Goal: Task Accomplishment & Management: Manage account settings

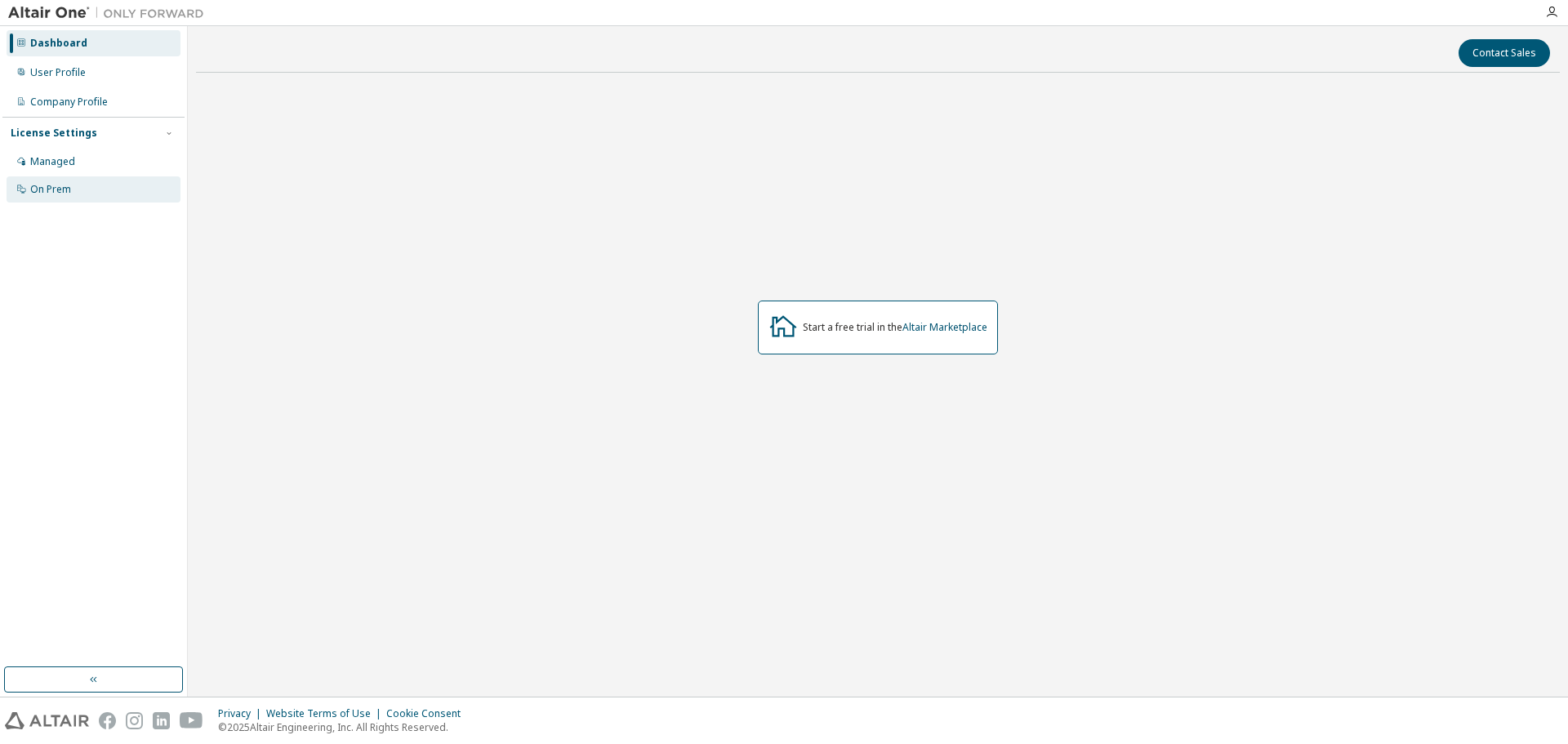
click at [50, 194] on div "On Prem" at bounding box center [50, 190] width 41 height 13
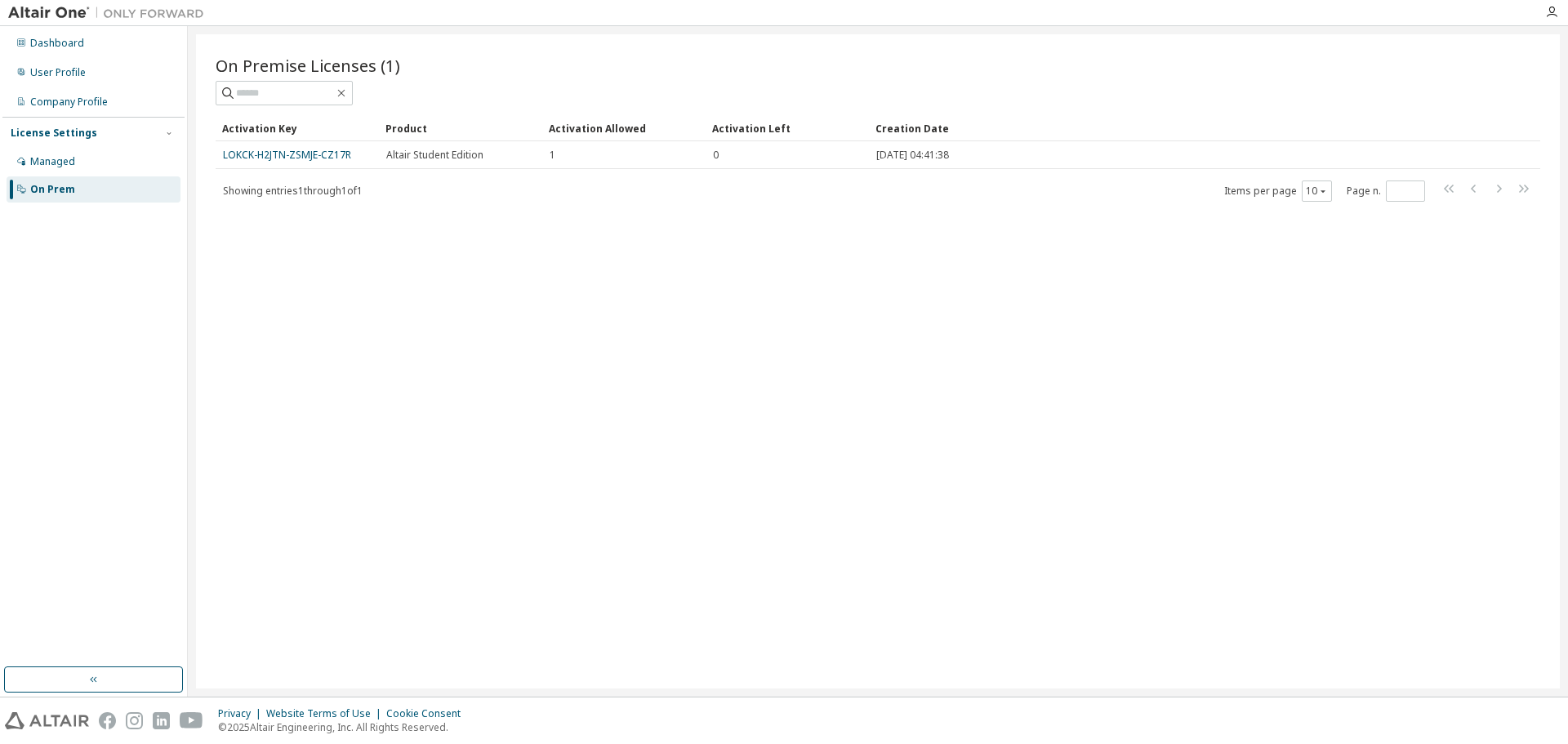
drag, startPoint x: 242, startPoint y: 154, endPoint x: 232, endPoint y: 228, distance: 74.7
click at [232, 236] on div "On Premise Licenses (1) Clear Load Save Save As Field Operator Value Select fil…" at bounding box center [878, 361] width 1364 height 654
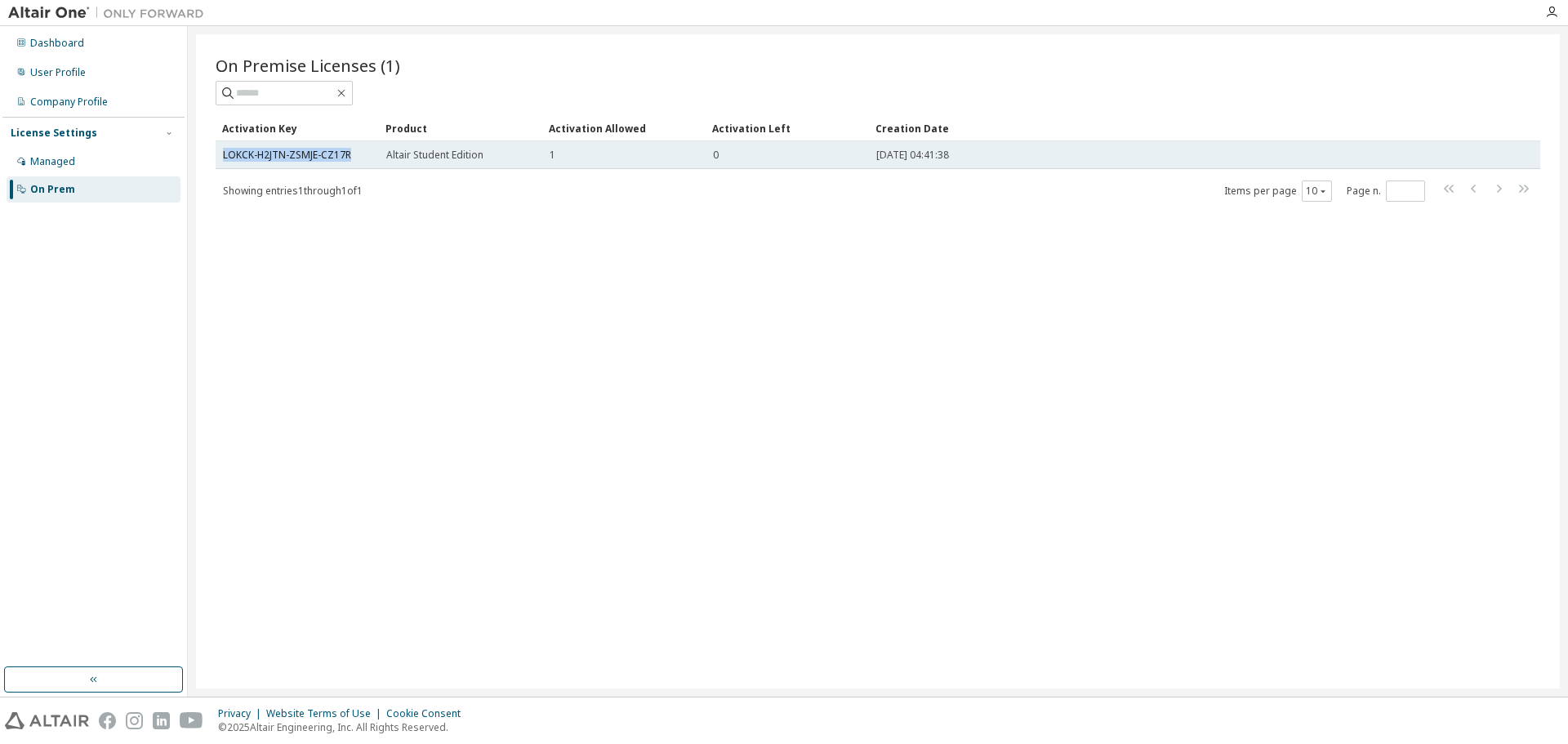
drag, startPoint x: 223, startPoint y: 153, endPoint x: 349, endPoint y: 164, distance: 126.5
click at [349, 164] on td "LOKCK-H2JTN-ZSMJE-CZ17R" at bounding box center [297, 155] width 163 height 28
copy link "LOKCK-H2JTN-ZSMJE-CZ17R"
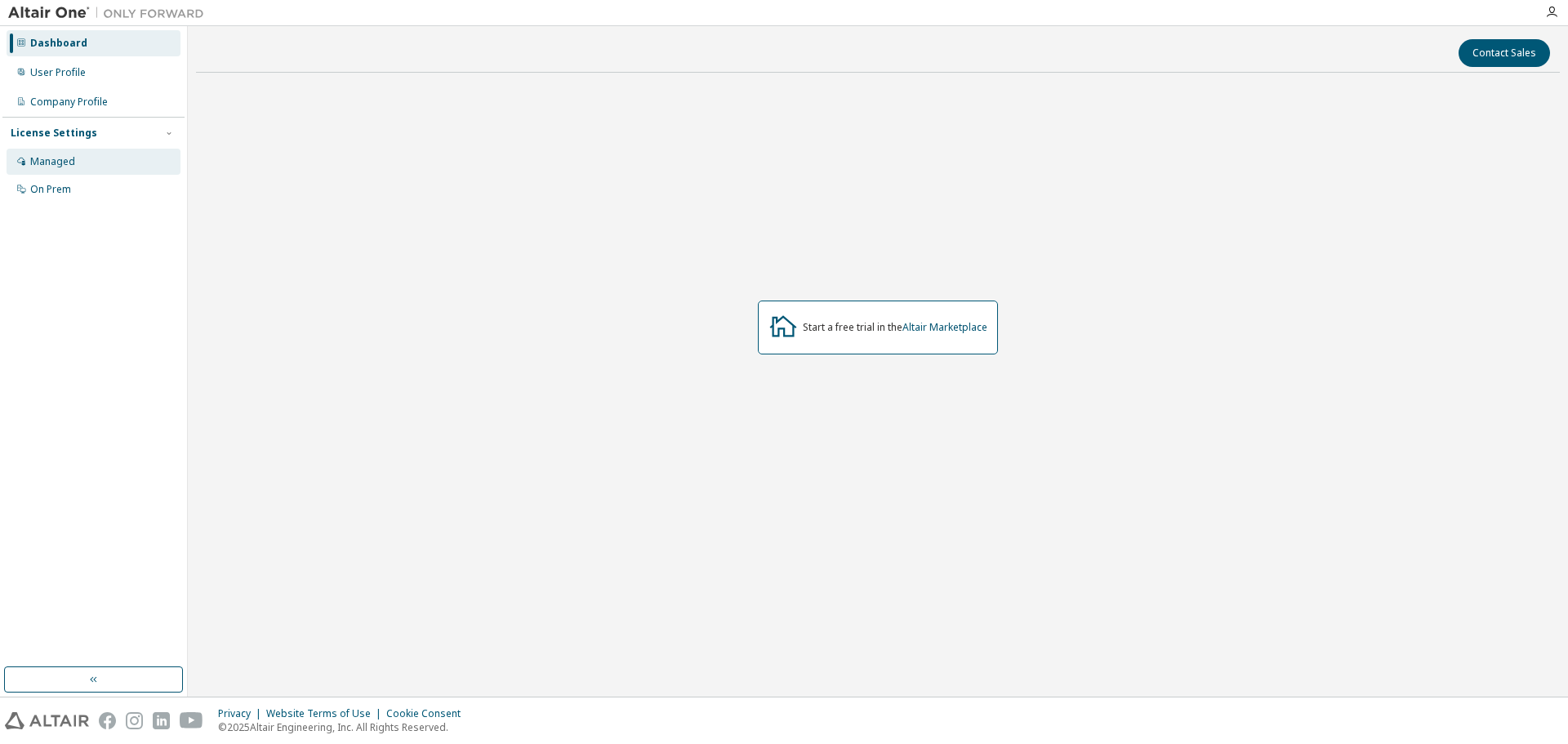
click at [72, 171] on div "Managed" at bounding box center [93, 162] width 174 height 26
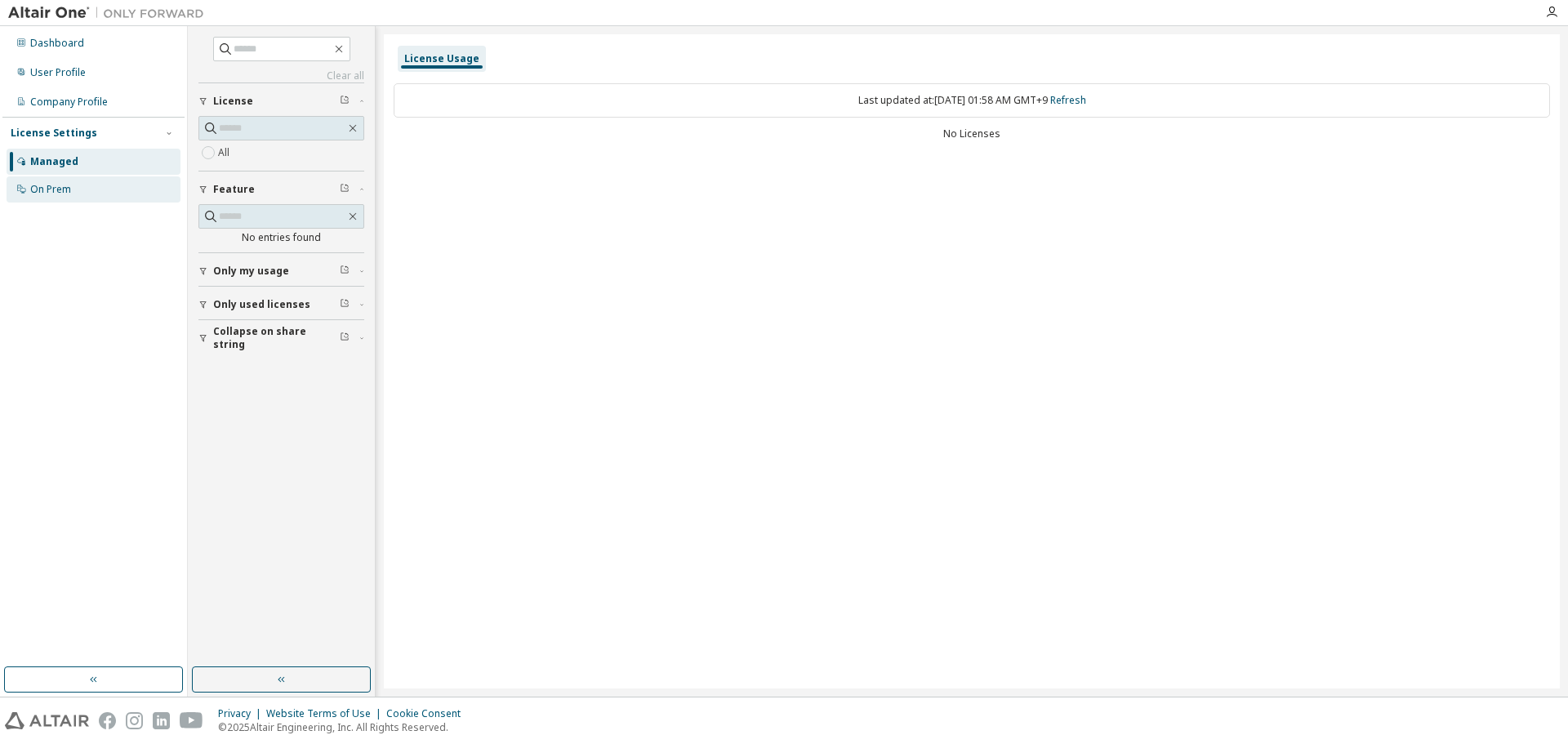
click at [65, 196] on div "On Prem" at bounding box center [50, 190] width 41 height 13
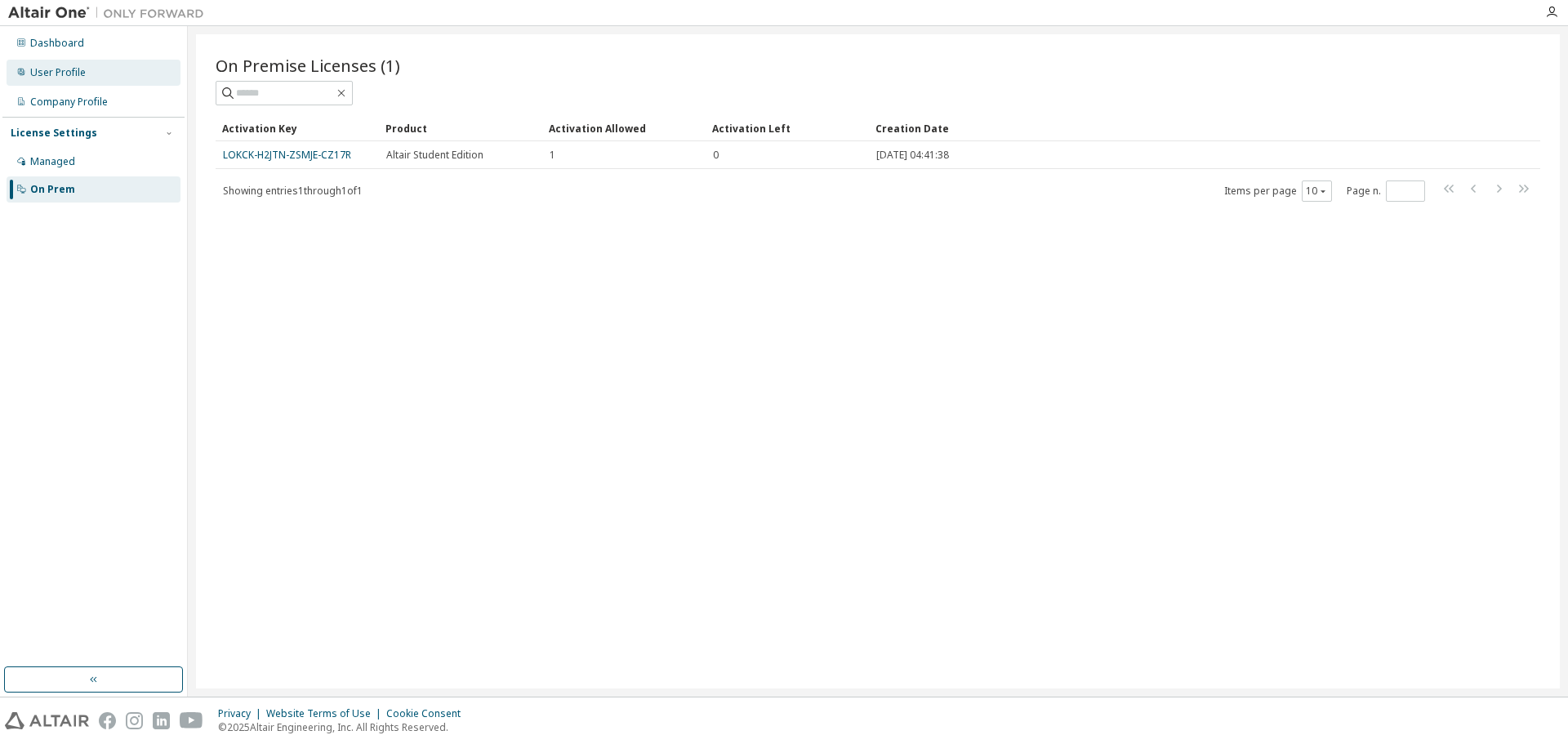
click at [94, 68] on div "User Profile" at bounding box center [93, 73] width 174 height 26
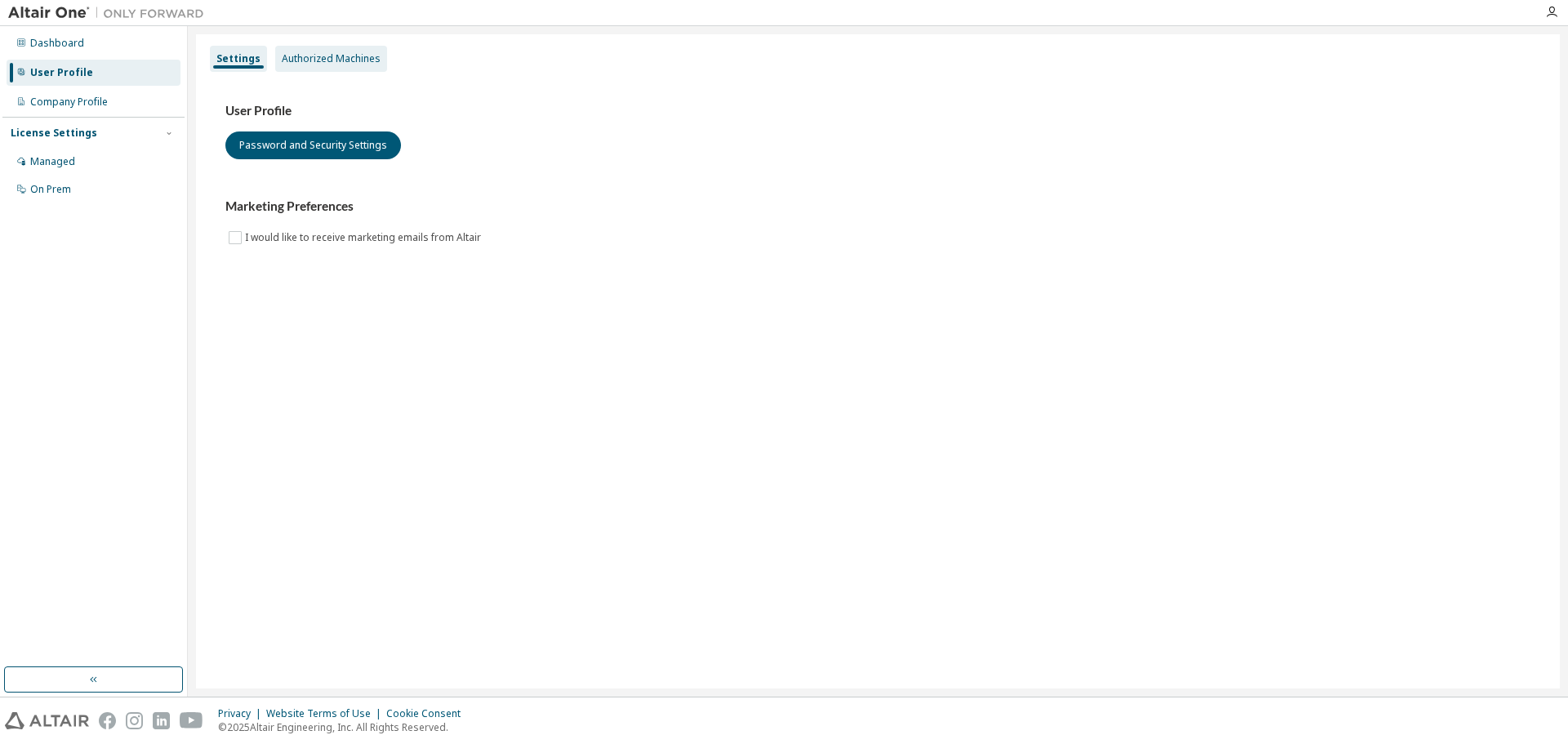
click at [306, 61] on div "Authorized Machines" at bounding box center [331, 58] width 99 height 13
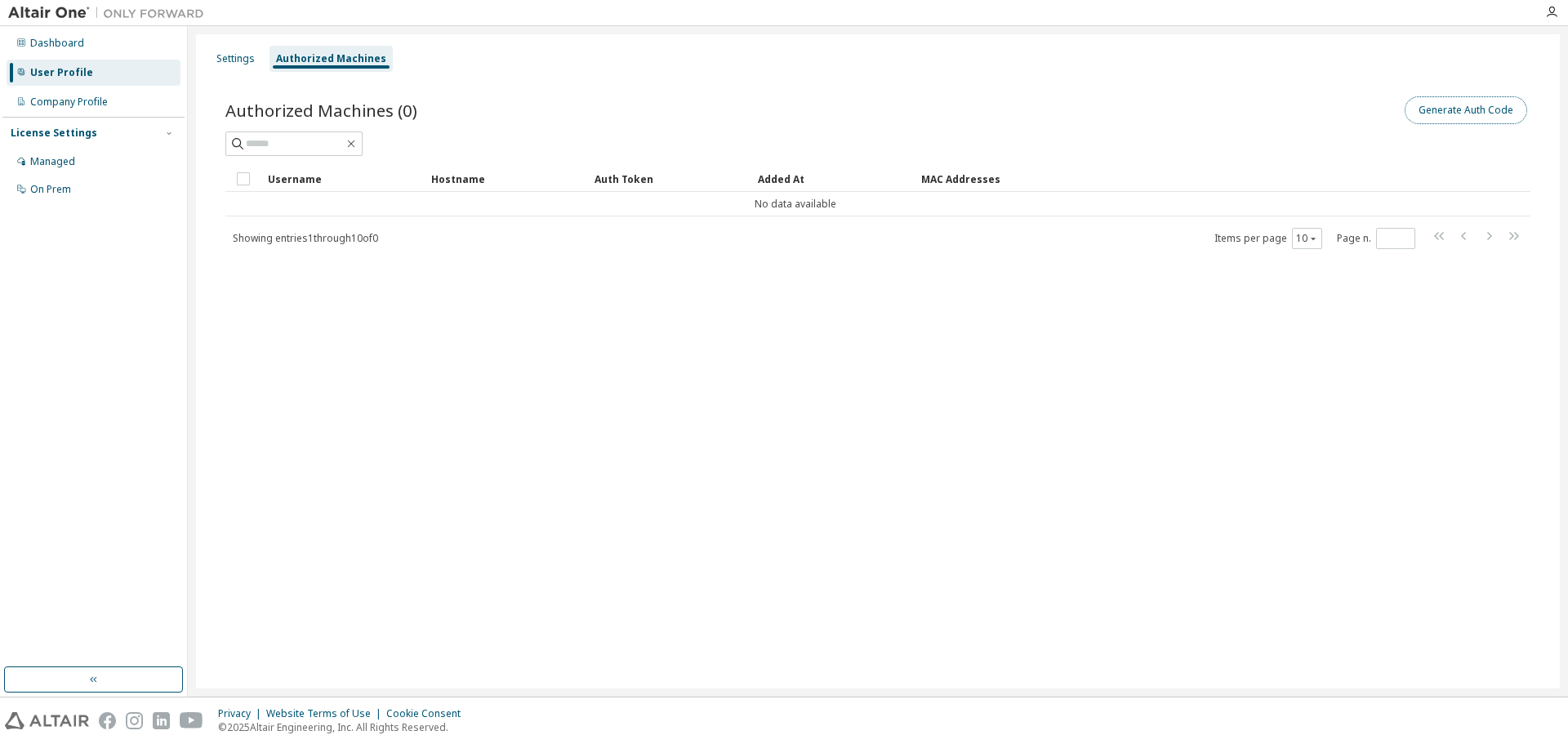
click at [1437, 117] on button "Generate Auth Code" at bounding box center [1466, 110] width 123 height 28
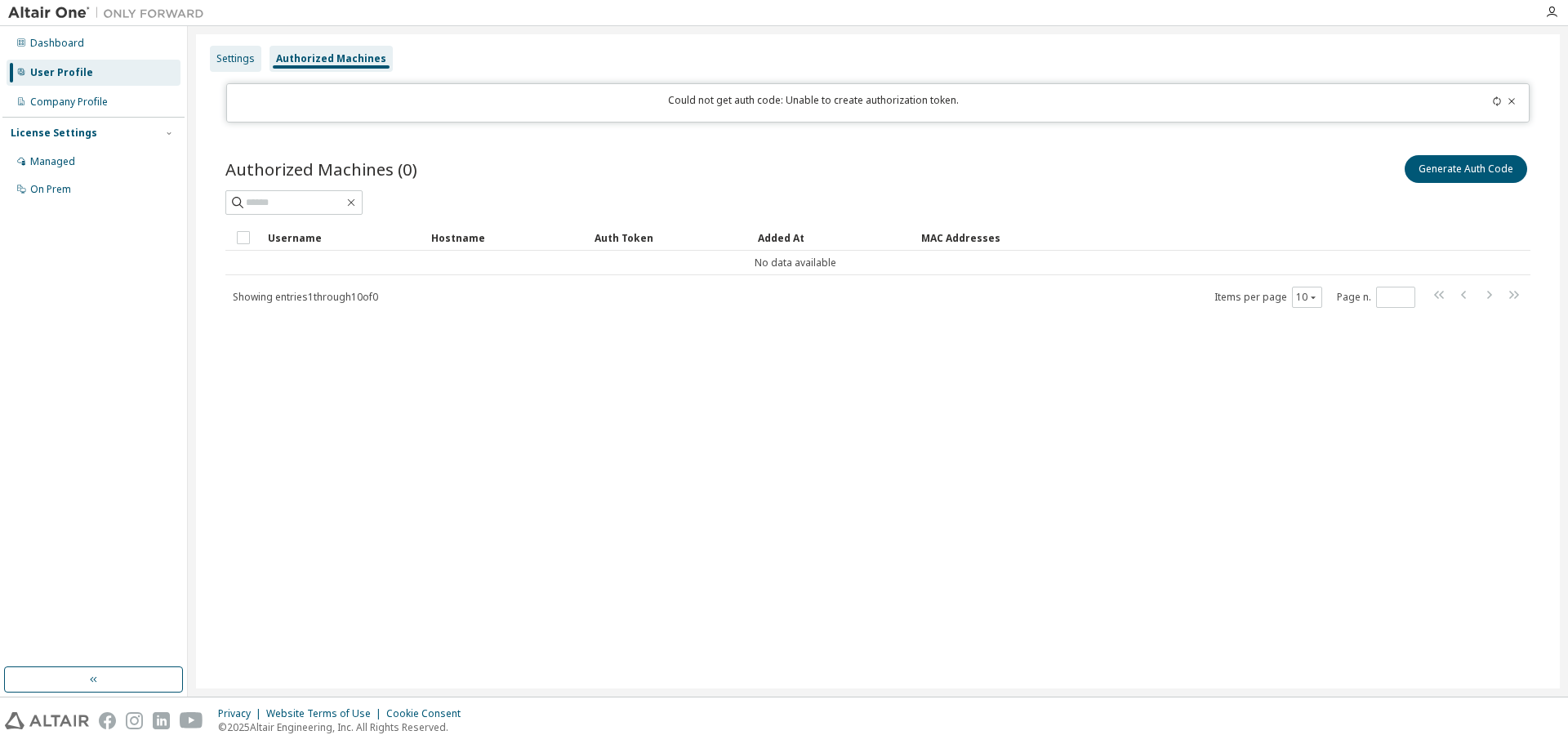
click at [228, 63] on div "Settings" at bounding box center [236, 58] width 39 height 13
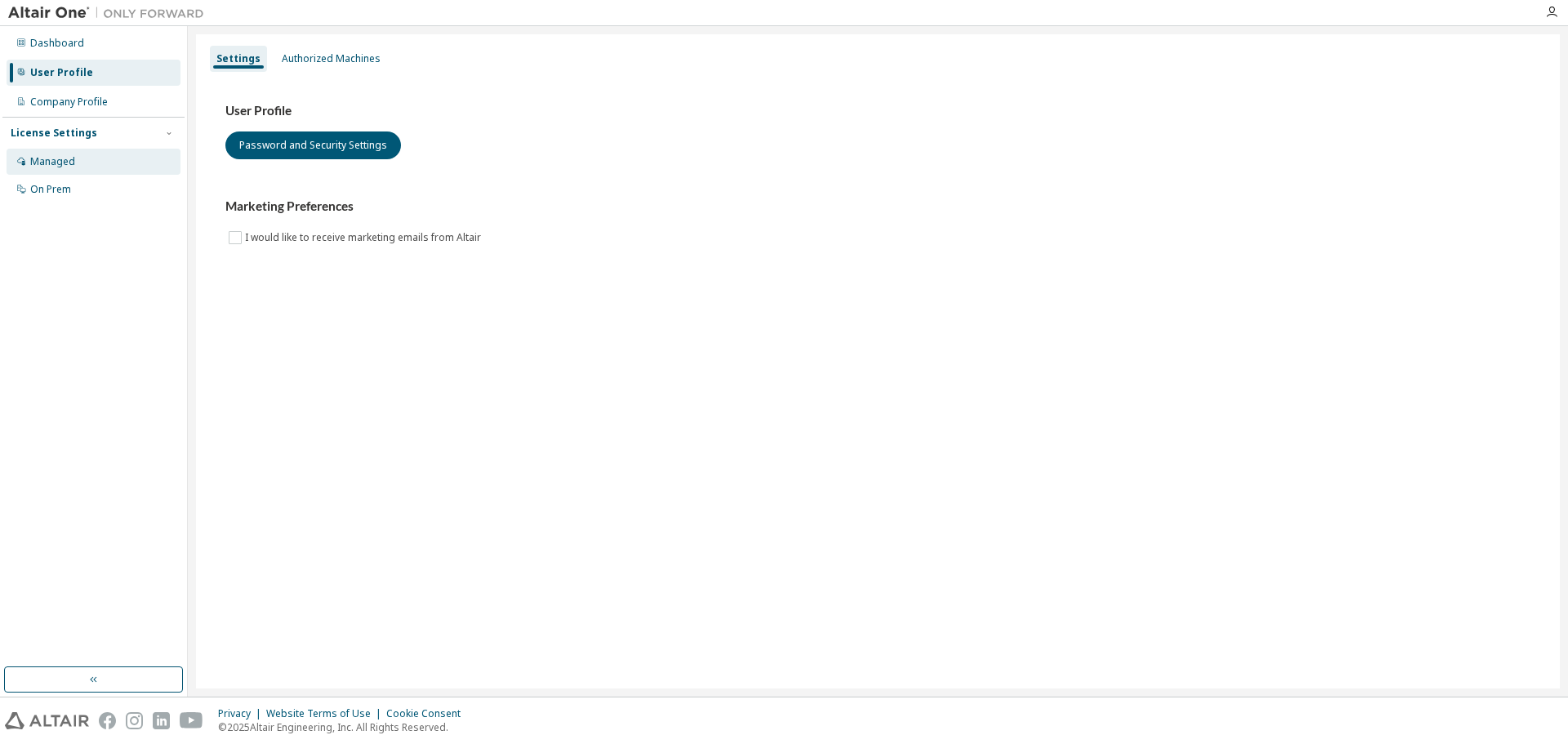
click at [56, 160] on div "Managed" at bounding box center [52, 161] width 45 height 13
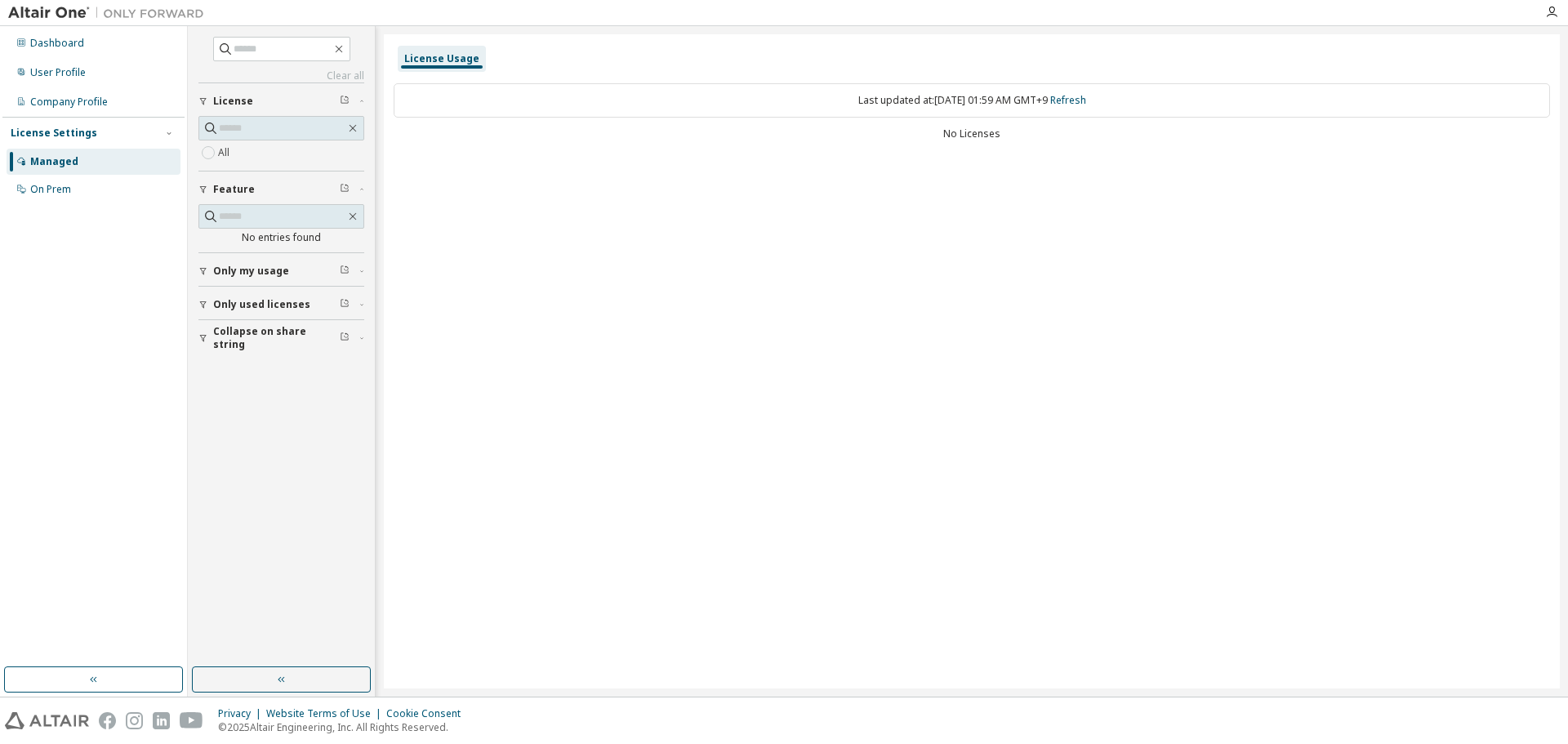
click at [273, 276] on span "Only my usage" at bounding box center [251, 271] width 76 height 13
click at [259, 342] on button "Only used licenses" at bounding box center [281, 352] width 166 height 36
click at [282, 429] on span "Collapse on share string" at bounding box center [277, 433] width 127 height 26
click at [41, 202] on div "On Prem" at bounding box center [93, 190] width 174 height 26
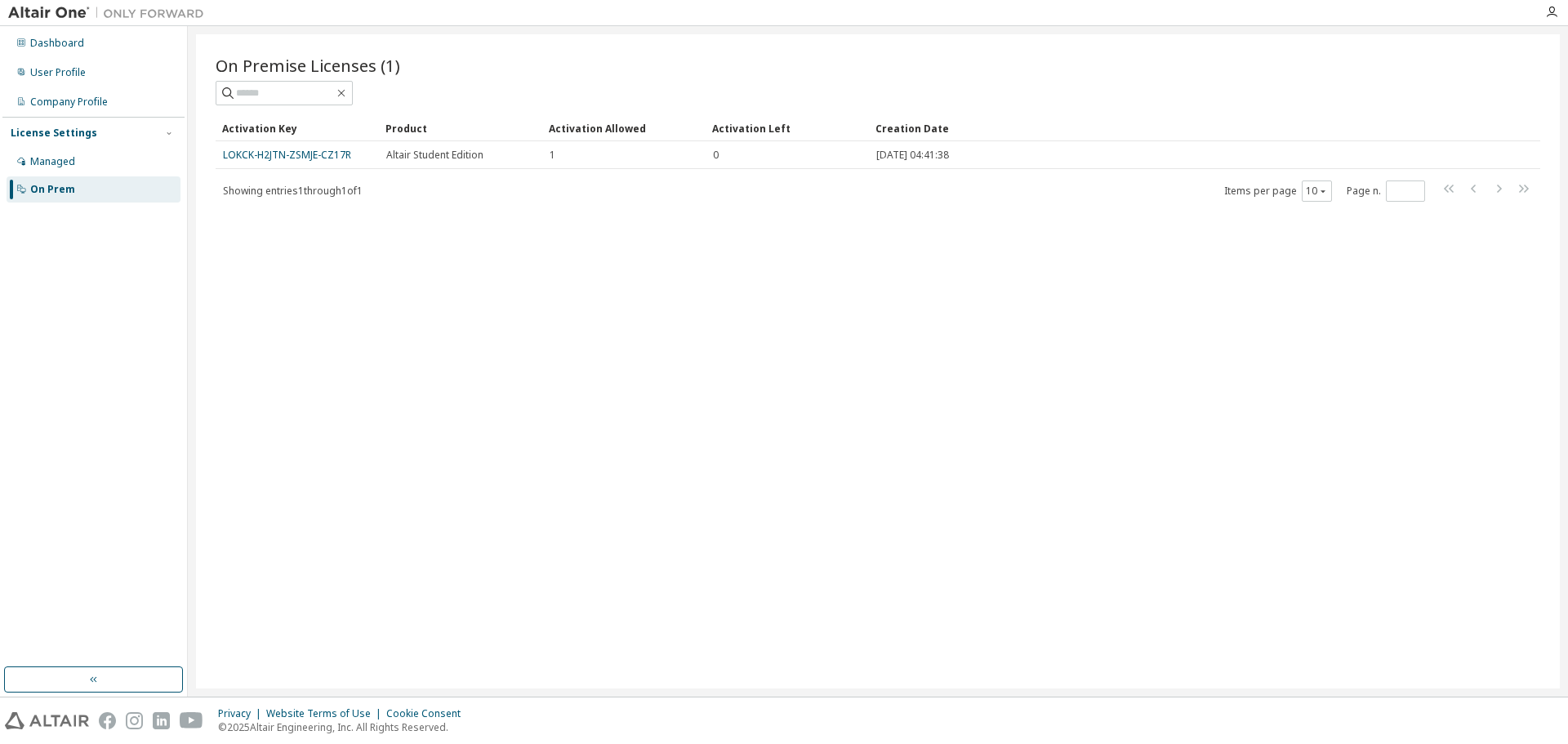
click at [1282, 298] on div "On Premise Licenses (1) Clear Load Save Save As Field Operator Value Select fil…" at bounding box center [878, 361] width 1364 height 654
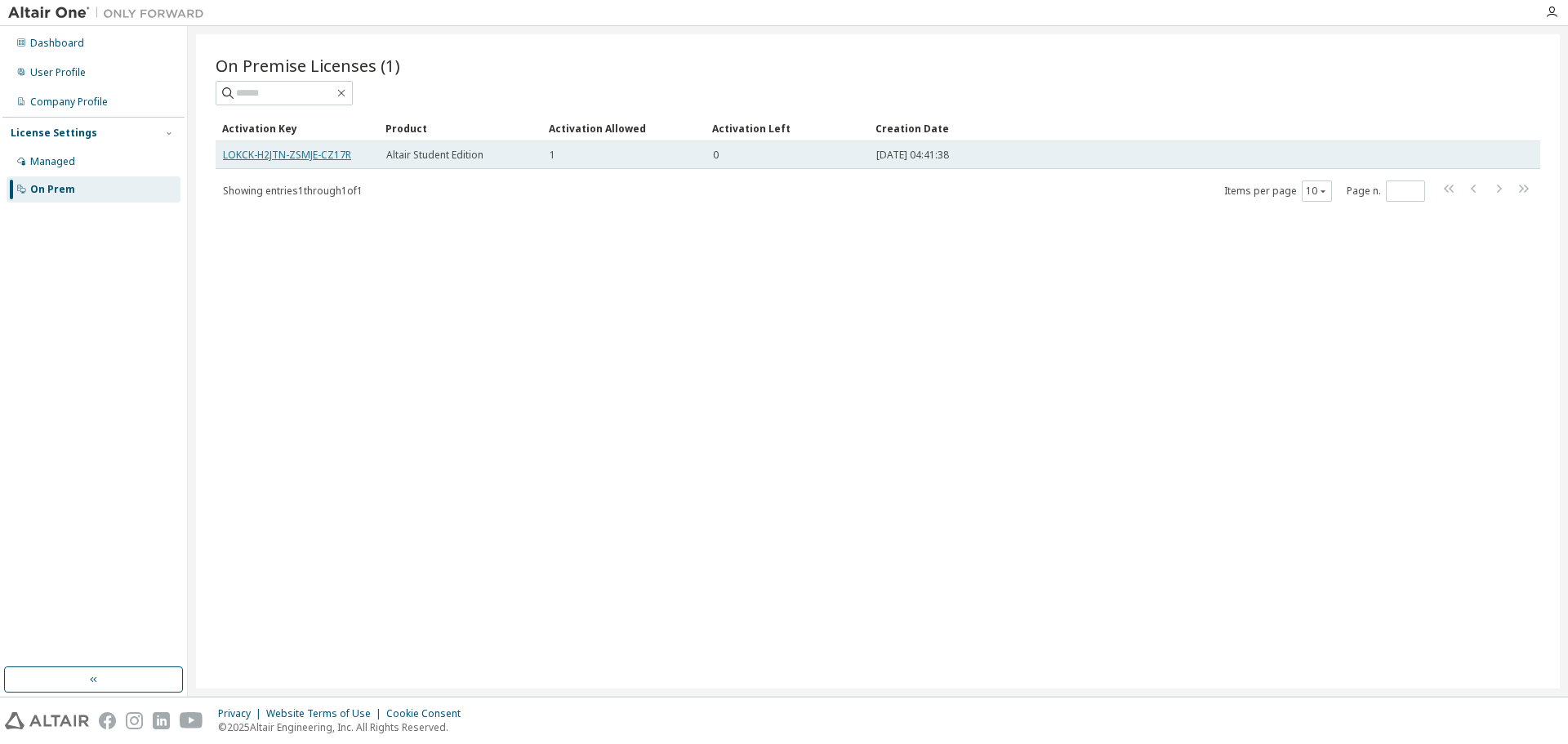
click at [251, 154] on link "LOKCK-H2JTN-ZSMJE-CZ17R" at bounding box center [286, 155] width 128 height 14
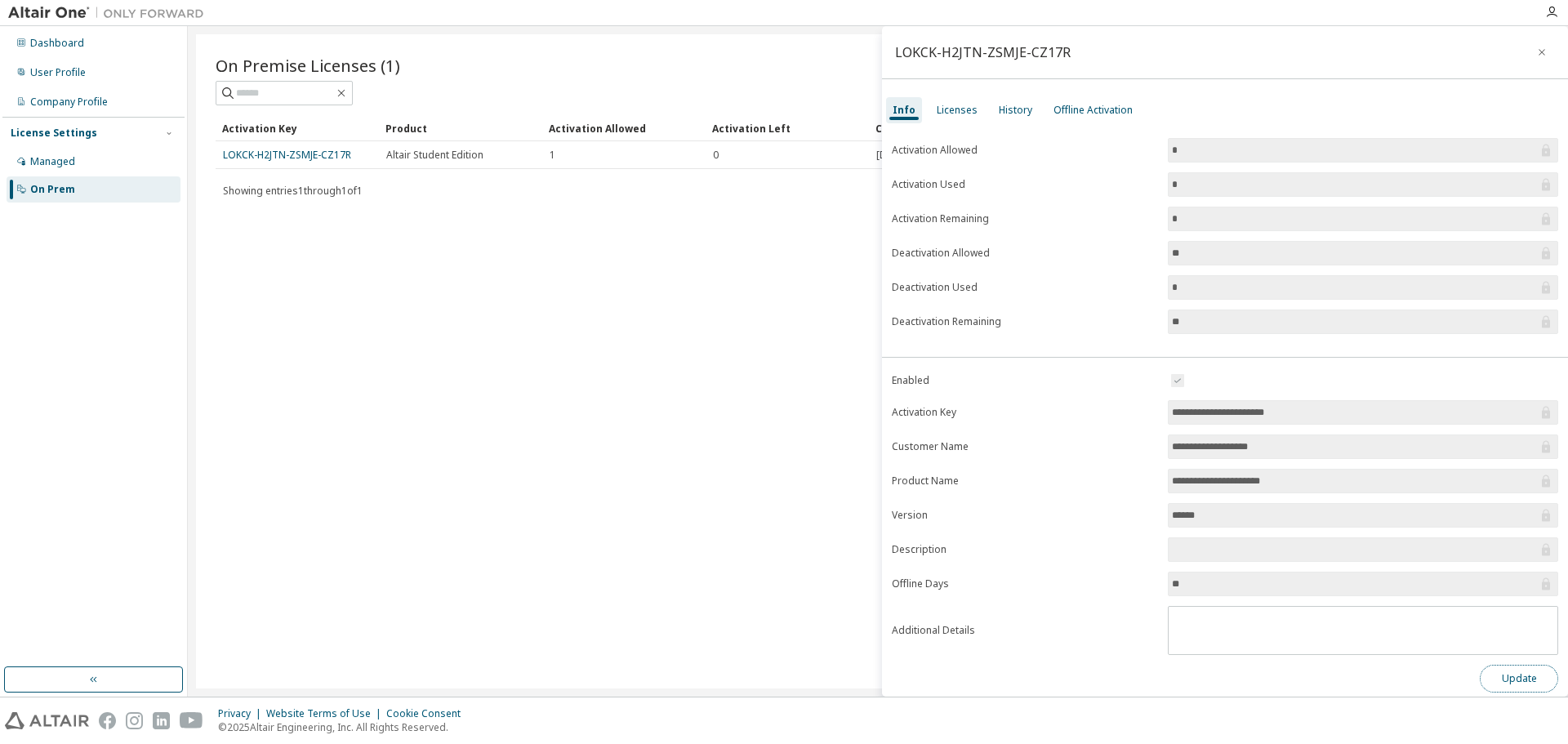
click at [1515, 689] on button "Update" at bounding box center [1519, 679] width 78 height 28
click at [1535, 685] on icon "button" at bounding box center [1535, 687] width 5 height 5
click at [955, 118] on div "Licenses" at bounding box center [957, 110] width 54 height 26
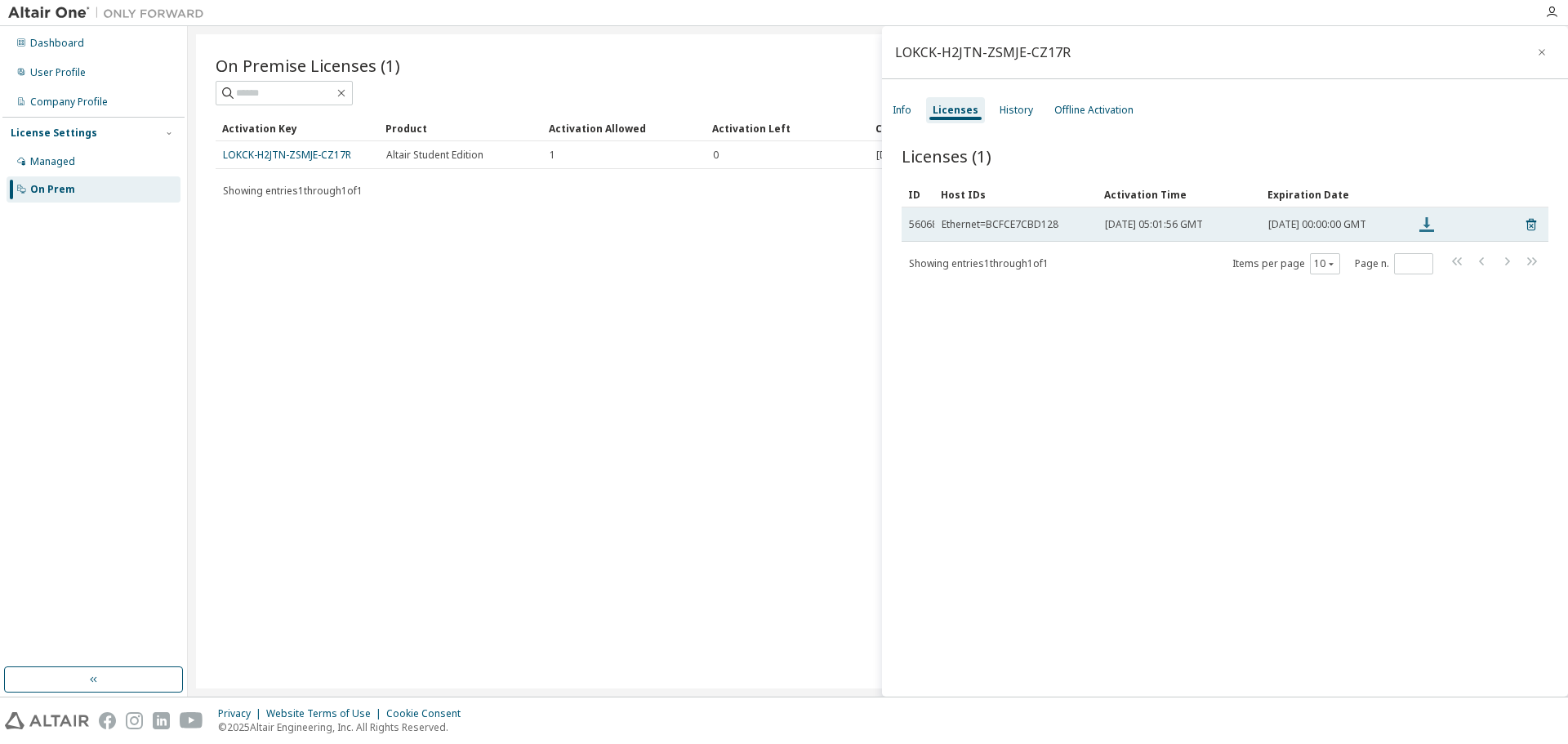
click at [1423, 229] on icon at bounding box center [1427, 225] width 19 height 19
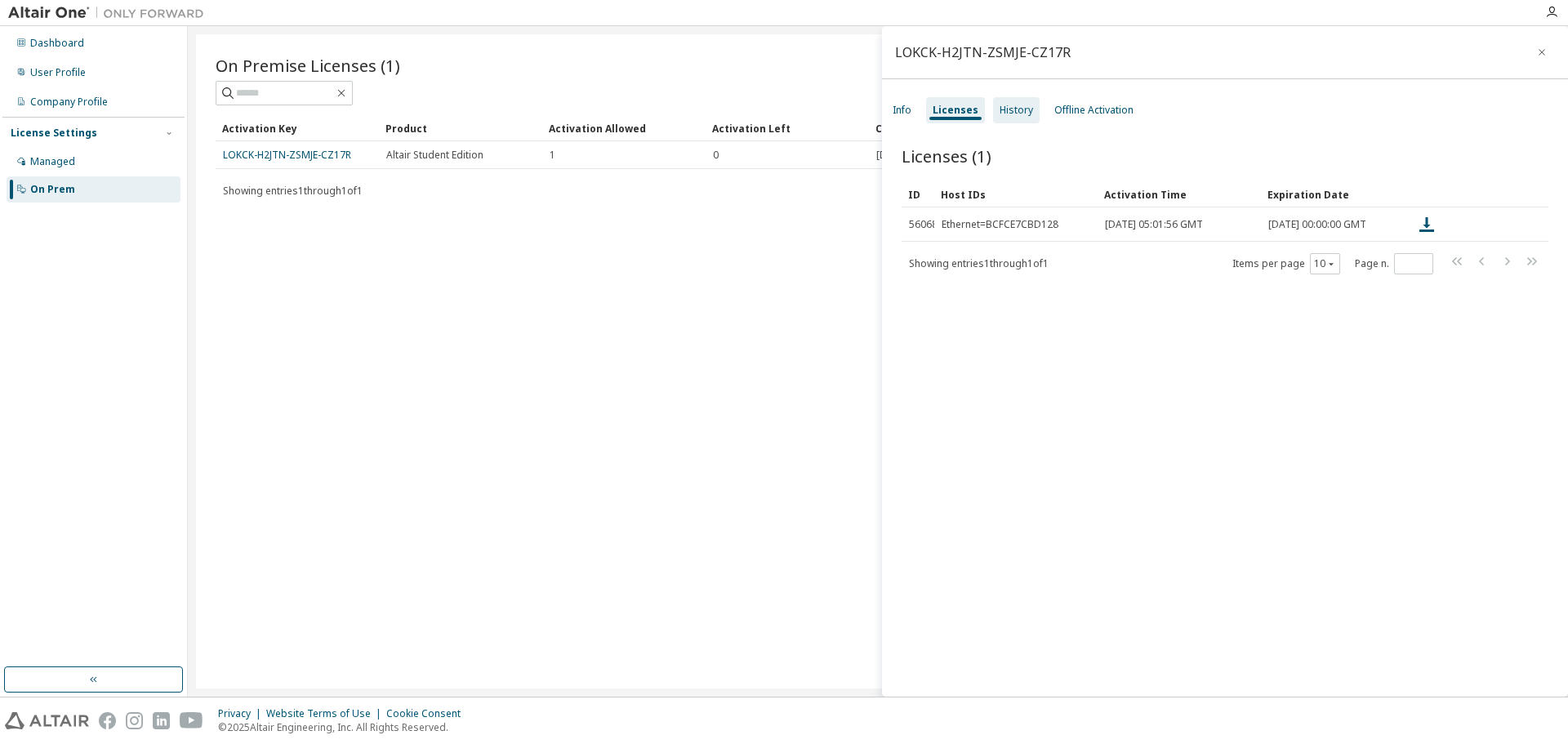
click at [1009, 117] on div "History" at bounding box center [1016, 110] width 47 height 26
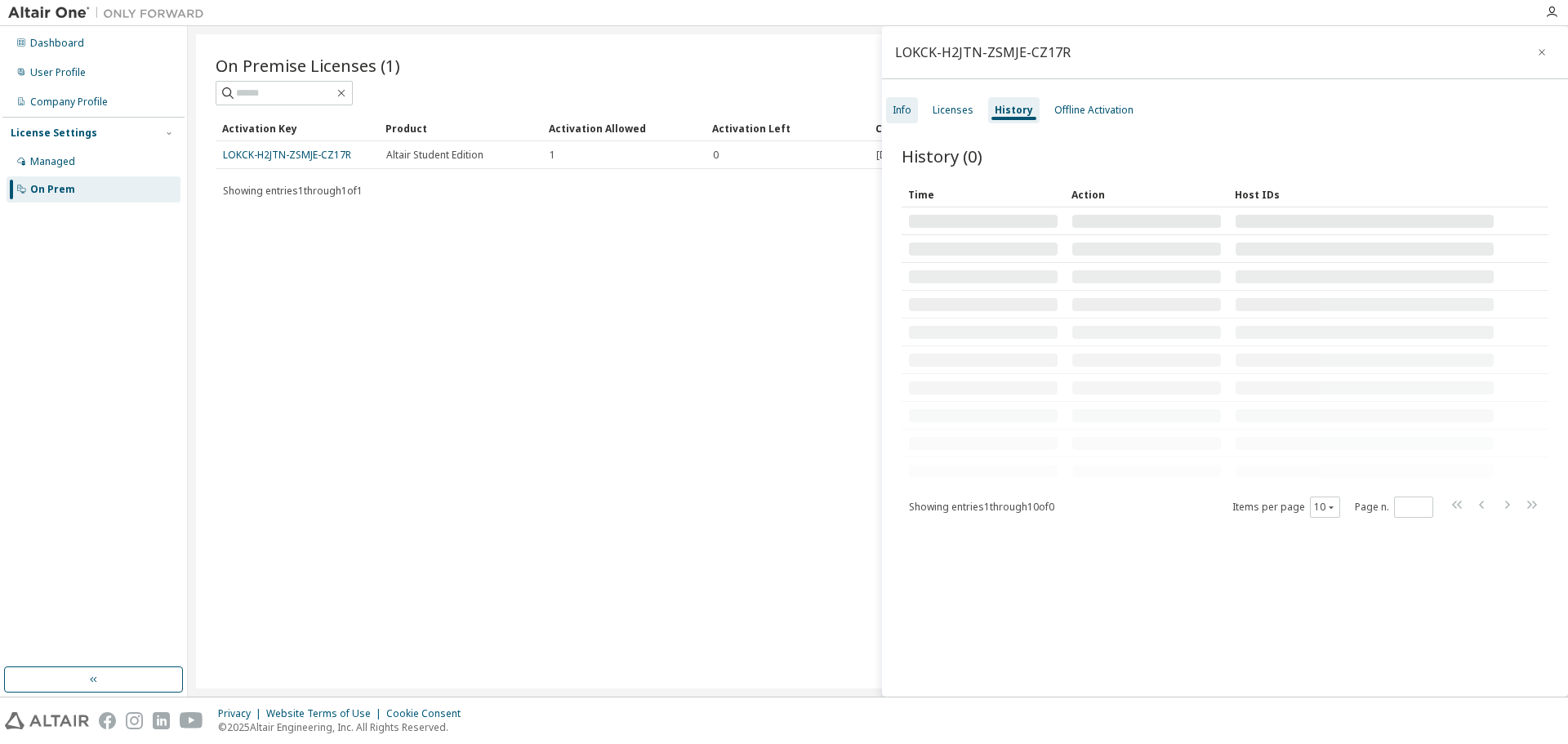
click at [887, 115] on div "Info" at bounding box center [903, 110] width 32 height 26
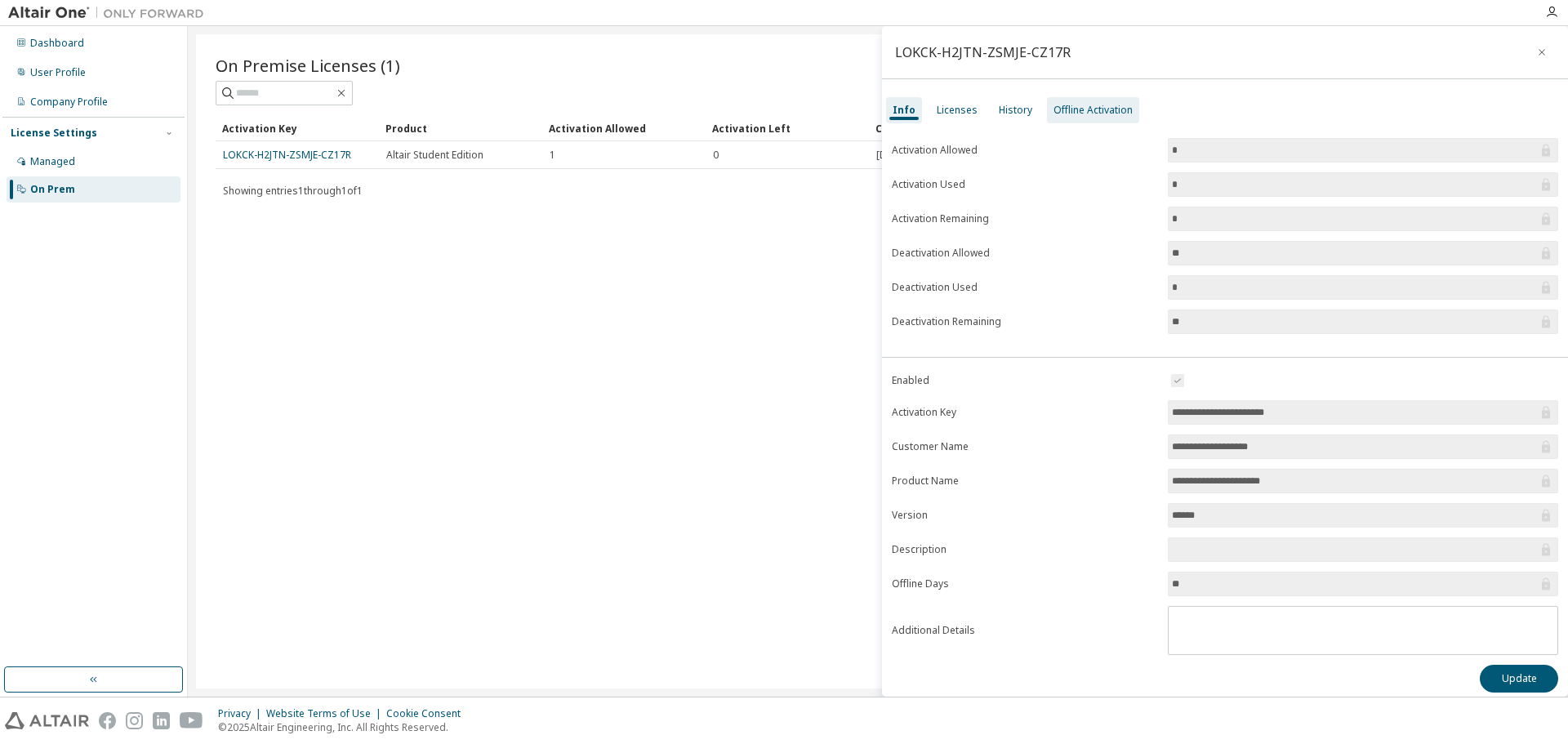
click at [1072, 113] on div "Offline Activation" at bounding box center [1093, 110] width 79 height 13
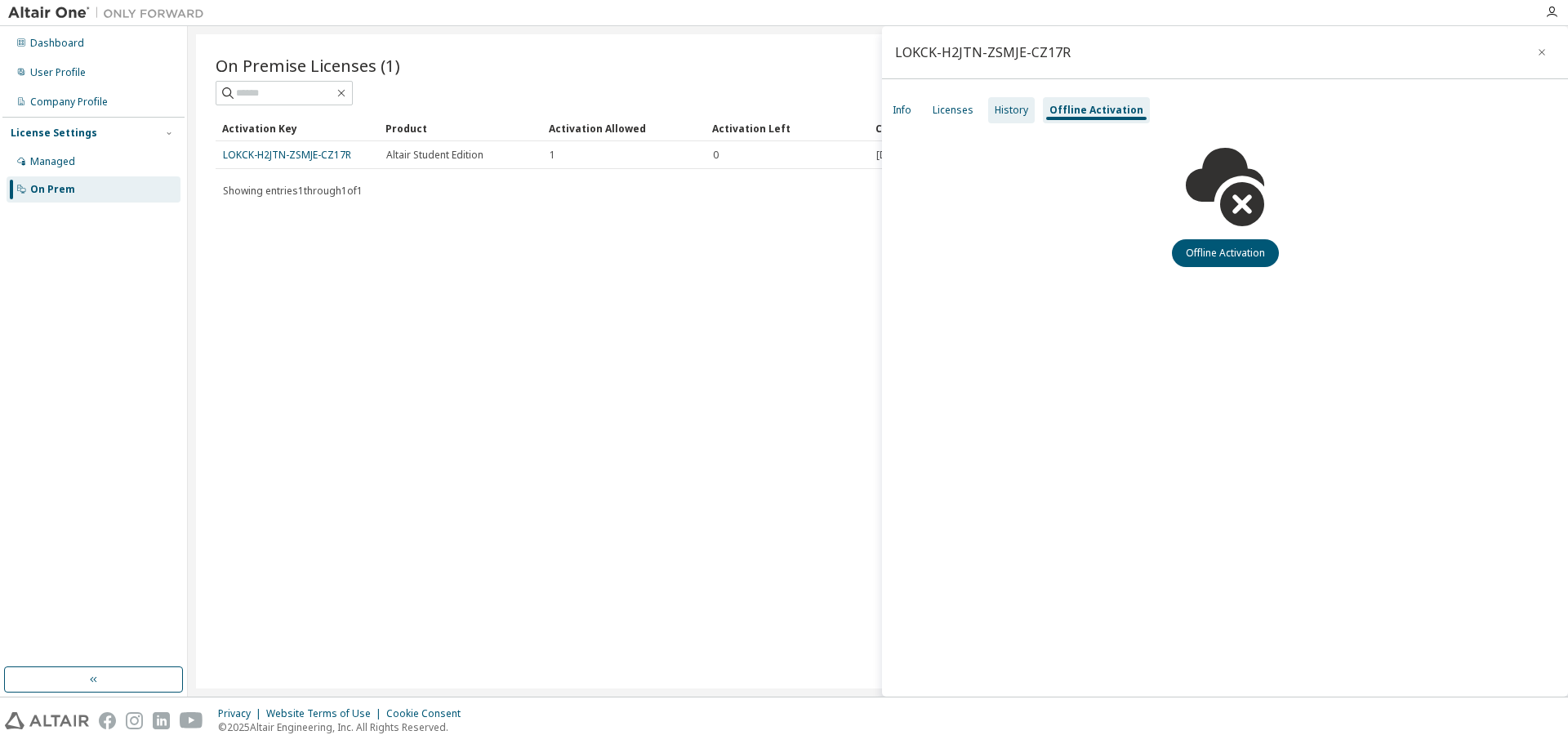
click at [1014, 117] on div "History" at bounding box center [1011, 110] width 47 height 26
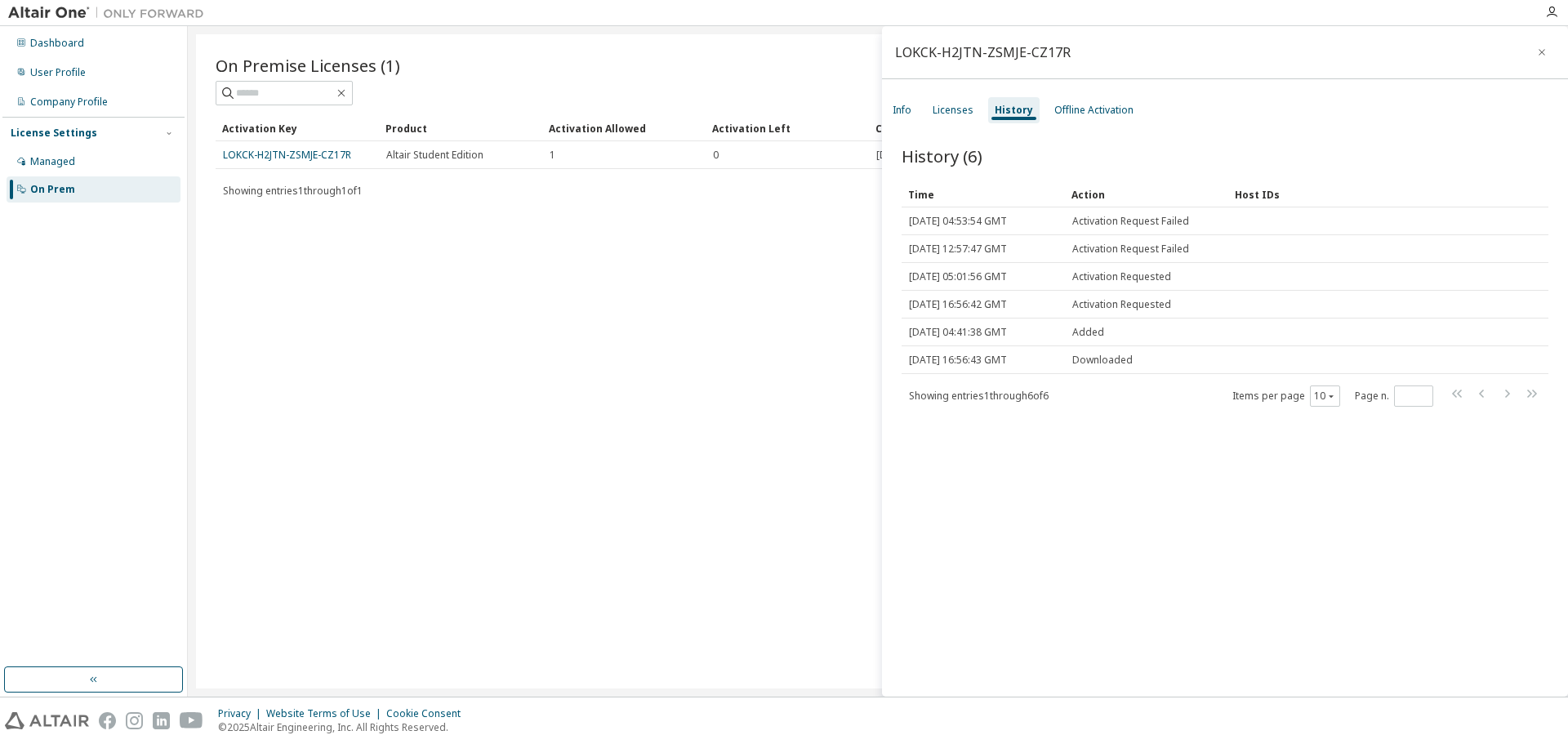
click at [799, 211] on div "On Premise Licenses (1) Clear Load Save Save As Field Operator Value Select fil…" at bounding box center [878, 361] width 1364 height 654
click at [1537, 55] on icon "button" at bounding box center [1542, 52] width 11 height 13
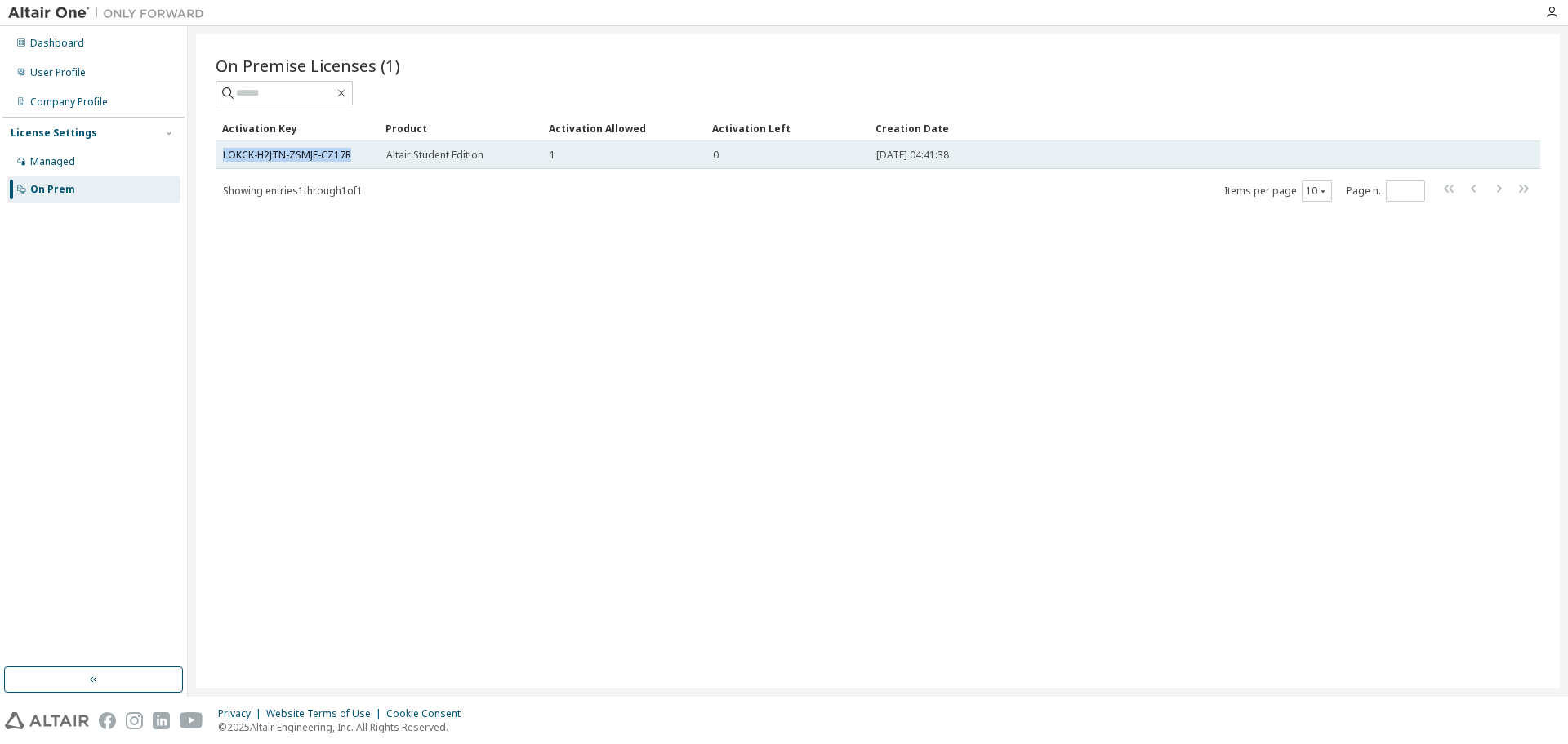
drag, startPoint x: 222, startPoint y: 153, endPoint x: 348, endPoint y: 164, distance: 126.5
click at [348, 164] on td "LOKCK-H2JTN-ZSMJE-CZ17R" at bounding box center [297, 155] width 163 height 28
copy link "LOKCK-H2JTN-ZSMJE-CZ17R"
